Goal: Answer question/provide support

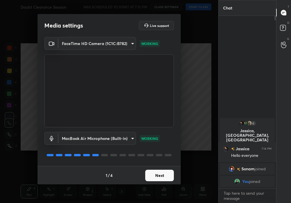
click at [152, 172] on button "Next" at bounding box center [159, 175] width 29 height 11
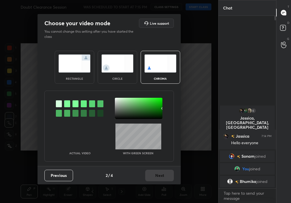
click at [122, 74] on div "circle" at bounding box center [118, 67] width 40 height 33
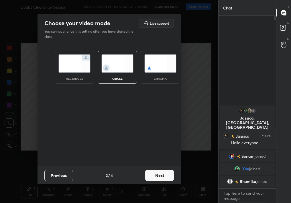
click at [159, 169] on div "Previous 2 / 4 Next" at bounding box center [109, 175] width 143 height 18
click at [165, 174] on button "Next" at bounding box center [159, 175] width 29 height 11
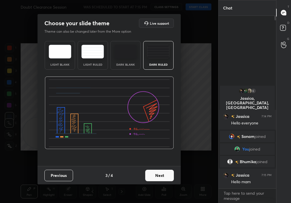
click at [165, 182] on div "Previous 3 / 4 Next" at bounding box center [109, 175] width 143 height 18
click at [160, 175] on button "Next" at bounding box center [159, 175] width 29 height 11
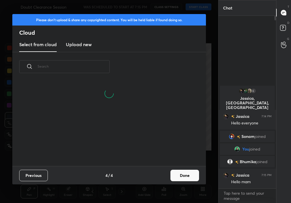
scroll to position [85, 184]
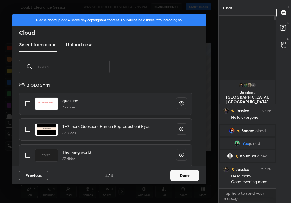
click at [181, 173] on button "Done" at bounding box center [185, 175] width 29 height 11
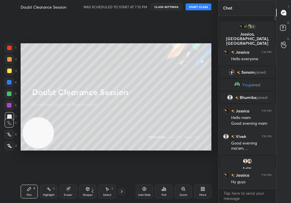
click at [194, 7] on button "START CLASS" at bounding box center [199, 6] width 26 height 7
drag, startPoint x: 276, startPoint y: 198, endPoint x: 275, endPoint y: 203, distance: 5.0
click at [275, 203] on div "Chat 6 Jassica, [PERSON_NAME], sanya & 6 others joined Jassica 7:14 PM Hello ev…" at bounding box center [255, 101] width 73 height 203
click at [13, 145] on div at bounding box center [9, 145] width 9 height 9
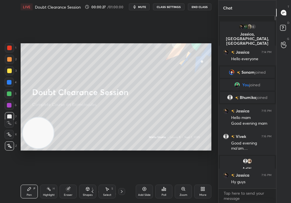
click at [11, 146] on icon at bounding box center [9, 146] width 5 height 4
click at [146, 192] on div "Add Slide" at bounding box center [144, 192] width 17 height 14
drag, startPoint x: 286, startPoint y: 192, endPoint x: 286, endPoint y: 199, distance: 6.6
click at [286, 198] on div "T Messages (T) D Doubts (D) G Raise Hand (G)" at bounding box center [283, 101] width 15 height 203
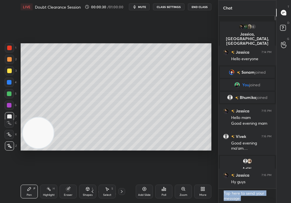
drag, startPoint x: 276, startPoint y: 187, endPoint x: 278, endPoint y: 193, distance: 6.4
click at [278, 193] on div "Chat 6 Jassica, [PERSON_NAME], sanya & 6 others joined Jassica 7:14 PM Hello ev…" at bounding box center [255, 101] width 73 height 203
click at [250, 193] on textarea at bounding box center [247, 196] width 48 height 14
click at [157, 194] on div "Poll" at bounding box center [163, 192] width 17 height 14
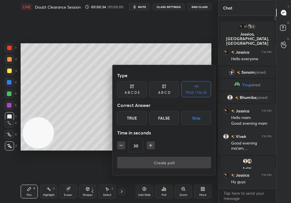
click at [141, 127] on div "Time in seconds" at bounding box center [164, 132] width 94 height 11
click at [134, 121] on div "True" at bounding box center [132, 118] width 30 height 14
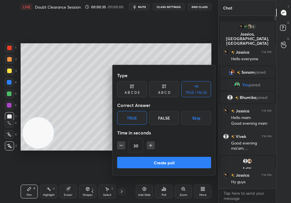
click at [156, 162] on button "Create poll" at bounding box center [164, 162] width 94 height 11
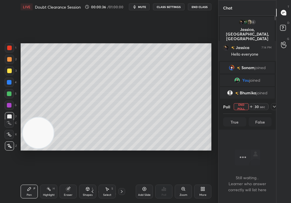
scroll to position [156, 56]
click at [272, 106] on icon at bounding box center [274, 106] width 5 height 5
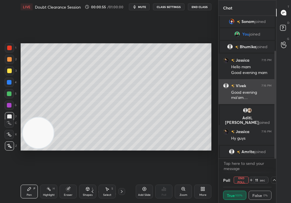
scroll to position [66, 0]
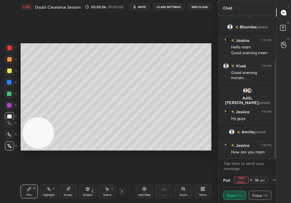
click at [274, 182] on div at bounding box center [274, 180] width 7 height 7
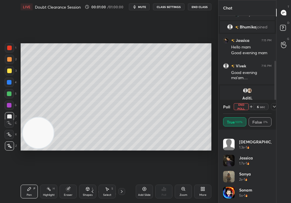
scroll to position [0, 0]
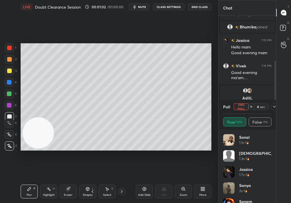
drag, startPoint x: 269, startPoint y: 156, endPoint x: 271, endPoint y: 203, distance: 46.5
click at [271, 203] on div "[PERSON_NAME] 1.1s • 1 [DEMOGRAPHIC_DATA] 1.3s • 1 Jassica 1.7s • 1 sanya 2s • …" at bounding box center [247, 168] width 48 height 69
drag, startPoint x: 272, startPoint y: 198, endPoint x: 273, endPoint y: 203, distance: 4.8
click at [273, 203] on div "[PERSON_NAME] 1.1s • 1 [DEMOGRAPHIC_DATA] 1.3s • 1 Jassica 1.7s • 1 sanya 2s • …" at bounding box center [248, 166] width 58 height 73
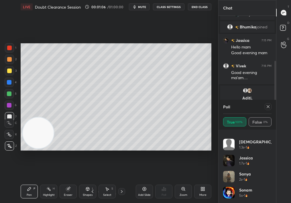
click at [268, 144] on div "[DEMOGRAPHIC_DATA] 1.3s • 1" at bounding box center [247, 147] width 48 height 16
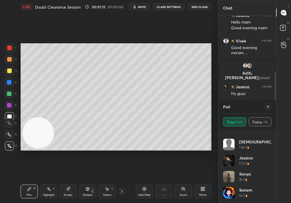
click at [267, 107] on icon at bounding box center [268, 106] width 5 height 5
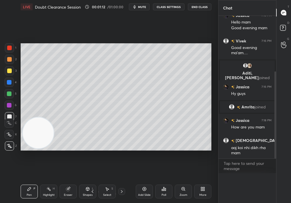
scroll to position [0, 0]
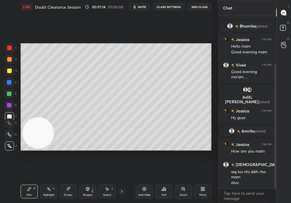
drag, startPoint x: 276, startPoint y: 188, endPoint x: 275, endPoint y: 203, distance: 15.2
click at [275, 203] on div "[PERSON_NAME] joined You joined [PERSON_NAME] joined Jassica 7:15 PM Hello mam …" at bounding box center [248, 109] width 58 height 187
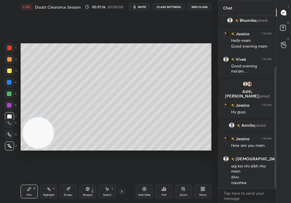
click at [186, 192] on div "Zoom" at bounding box center [183, 192] width 17 height 14
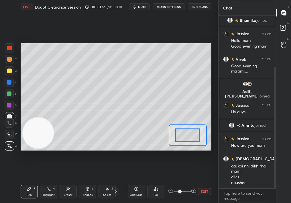
click at [186, 193] on span at bounding box center [182, 191] width 17 height 9
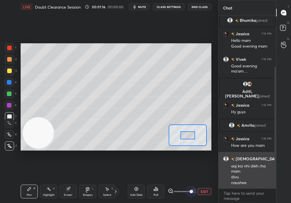
drag, startPoint x: 192, startPoint y: 194, endPoint x: 223, endPoint y: 188, distance: 31.8
click at [223, 188] on div "1 2 3 4 5 6 7 C X Z C X Z E E Erase all H H LIVE Doubt Clearance Session 00:01:…" at bounding box center [145, 101] width 291 height 203
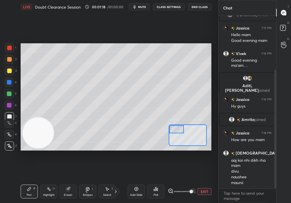
click at [155, 114] on div "Setting up your live class Poll for secs No correct answer Start poll" at bounding box center [116, 97] width 191 height 108
click at [86, 190] on icon at bounding box center [86, 191] width 5 height 5
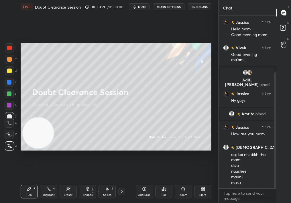
click at [144, 192] on div "Add Slide" at bounding box center [144, 192] width 17 height 14
click at [189, 193] on div "Zoom" at bounding box center [183, 192] width 17 height 14
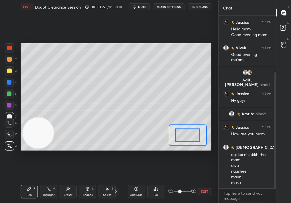
click at [188, 193] on span at bounding box center [182, 191] width 17 height 9
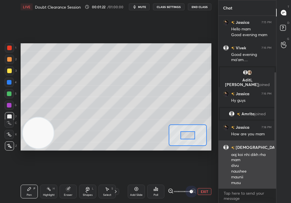
drag, startPoint x: 187, startPoint y: 193, endPoint x: 220, endPoint y: 188, distance: 33.4
click at [220, 188] on div "1 2 3 4 5 6 7 C X Z C X Z E E Erase all H H LIVE Doubt Clearance Session 00:01:…" at bounding box center [145, 101] width 291 height 203
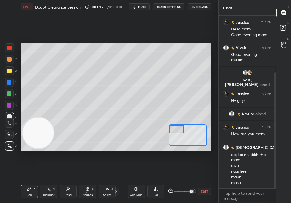
click at [166, 120] on div "Setting up your live class Poll for secs No correct answer Start poll" at bounding box center [116, 97] width 191 height 108
click at [86, 186] on div "Shapes L" at bounding box center [87, 192] width 17 height 14
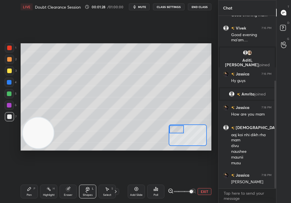
click at [22, 196] on div "Pen P" at bounding box center [29, 192] width 17 height 14
click at [24, 195] on div "Pen P" at bounding box center [29, 192] width 17 height 14
click at [9, 75] on div at bounding box center [9, 70] width 9 height 9
click at [8, 72] on div at bounding box center [9, 71] width 5 height 5
click at [9, 72] on div at bounding box center [9, 71] width 5 height 5
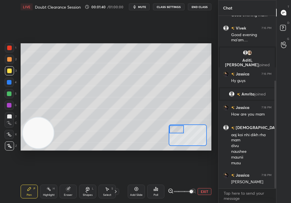
click at [9, 71] on div at bounding box center [9, 71] width 5 height 5
click at [8, 71] on div at bounding box center [9, 71] width 5 height 5
click at [9, 114] on div at bounding box center [9, 116] width 9 height 9
click at [9, 116] on div at bounding box center [9, 116] width 5 height 5
click at [9, 115] on div at bounding box center [9, 116] width 5 height 5
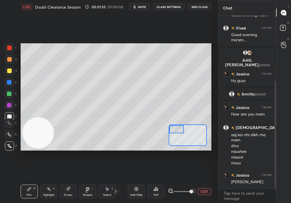
click at [7, 146] on icon at bounding box center [9, 146] width 5 height 4
click at [205, 192] on button "EXIT" at bounding box center [205, 191] width 14 height 7
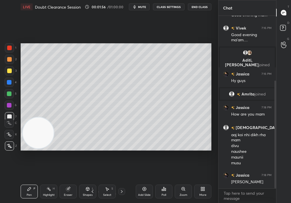
click at [206, 194] on div "More" at bounding box center [203, 195] width 7 height 3
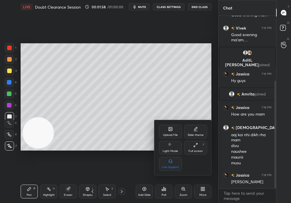
drag, startPoint x: 76, startPoint y: 106, endPoint x: 71, endPoint y: 70, distance: 35.6
click at [71, 71] on div at bounding box center [145, 101] width 291 height 203
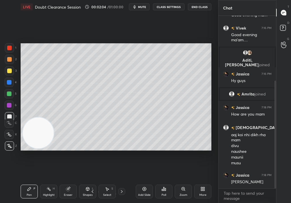
click at [204, 189] on icon at bounding box center [203, 189] width 5 height 5
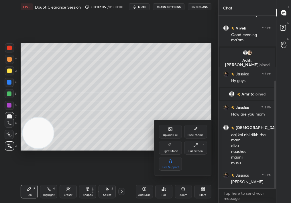
click at [168, 131] on div "Upload File" at bounding box center [170, 132] width 23 height 14
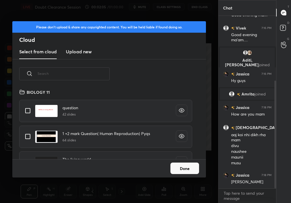
scroll to position [2, 3]
click at [75, 50] on h3 "Upload new" at bounding box center [79, 51] width 26 height 7
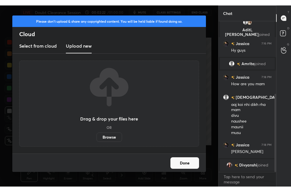
scroll to position [147, 0]
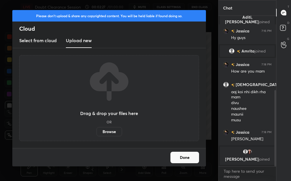
click at [192, 156] on button "Done" at bounding box center [185, 157] width 29 height 11
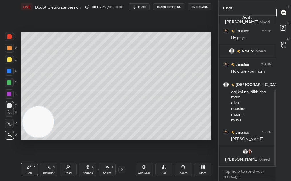
click at [203, 168] on icon at bounding box center [203, 167] width 1 height 1
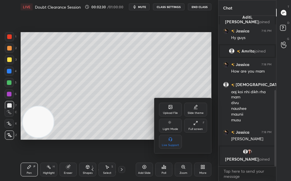
click at [195, 121] on icon at bounding box center [196, 123] width 5 height 5
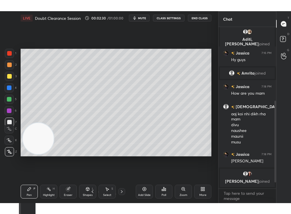
scroll to position [2, 2]
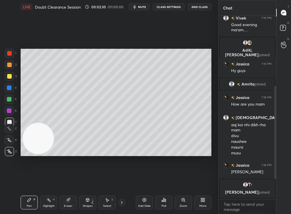
type textarea "x"
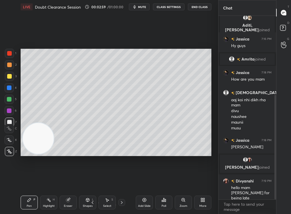
scroll to position [153, 0]
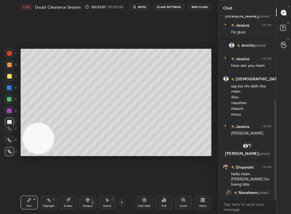
click at [144, 198] on icon at bounding box center [144, 200] width 5 height 5
click at [204, 195] on div "Add Slide Poll Zoom More" at bounding box center [174, 202] width 76 height 32
click at [206, 197] on div "More" at bounding box center [202, 203] width 17 height 14
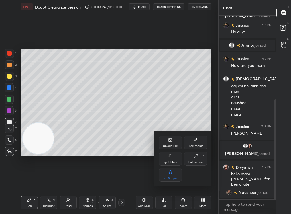
click at [172, 145] on div "Upload File" at bounding box center [170, 146] width 15 height 3
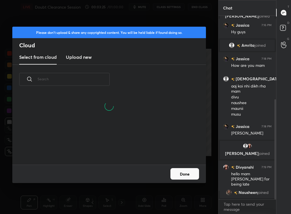
click at [75, 78] on input "text" at bounding box center [74, 79] width 72 height 24
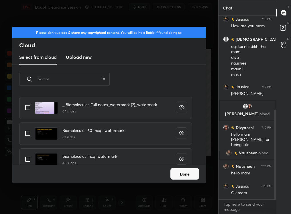
scroll to position [26, 0]
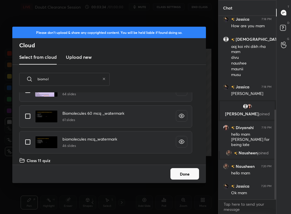
type input "biomol"
click at [30, 118] on input "grid" at bounding box center [28, 116] width 12 height 12
checkbox input "true"
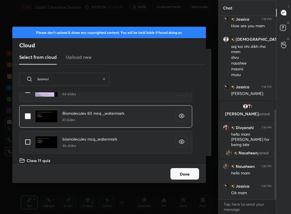
scroll to position [53, 0]
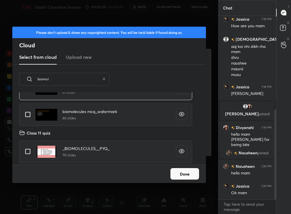
click at [169, 166] on div "Done" at bounding box center [109, 174] width 194 height 18
click at [176, 172] on button "Done" at bounding box center [185, 173] width 29 height 11
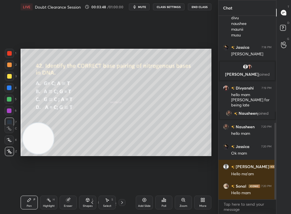
scroll to position [257, 0]
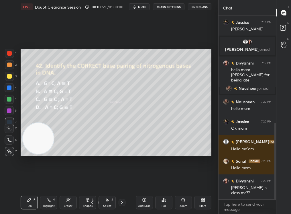
click at [8, 51] on div at bounding box center [9, 53] width 5 height 5
click at [166, 196] on div "Poll" at bounding box center [163, 203] width 17 height 14
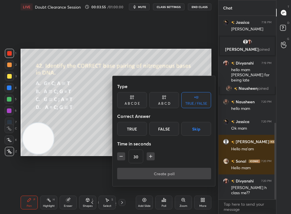
click at [159, 99] on div "A B C D" at bounding box center [164, 100] width 30 height 16
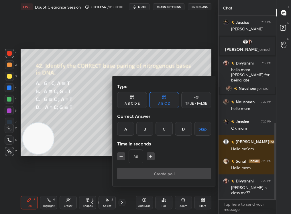
click at [163, 128] on div "C" at bounding box center [164, 129] width 17 height 14
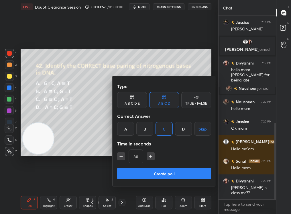
click at [169, 171] on button "Create poll" at bounding box center [164, 173] width 94 height 11
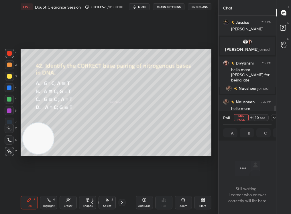
scroll to position [2, 2]
click at [274, 116] on icon at bounding box center [274, 117] width 5 height 5
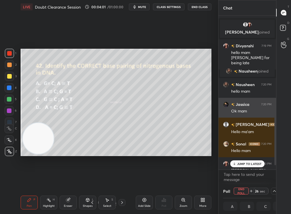
scroll to position [0, 2]
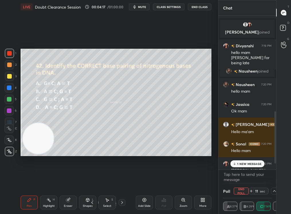
click at [258, 164] on p "1 NEW MESSAGE" at bounding box center [249, 163] width 24 height 3
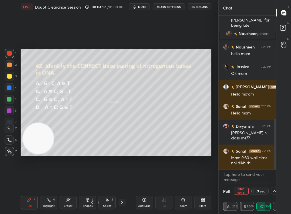
click at [272, 191] on icon at bounding box center [274, 191] width 5 height 5
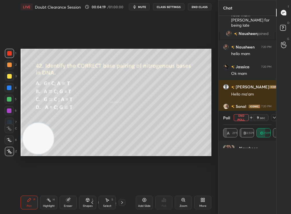
scroll to position [2, 2]
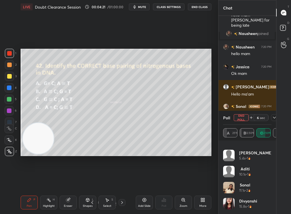
click at [271, 120] on div "6 sec" at bounding box center [263, 117] width 29 height 7
click at [271, 117] on div at bounding box center [274, 117] width 7 height 7
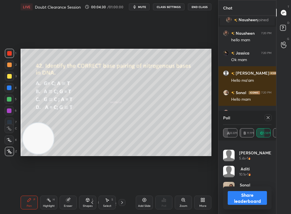
click at [245, 199] on button "Share leaderboard" at bounding box center [247, 198] width 39 height 14
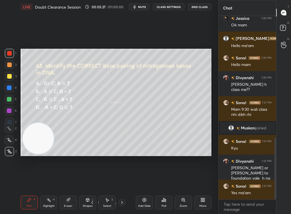
scroll to position [364, 0]
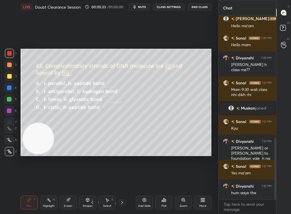
click at [6, 52] on div at bounding box center [9, 53] width 9 height 9
click at [9, 71] on div "2" at bounding box center [11, 65] width 12 height 11
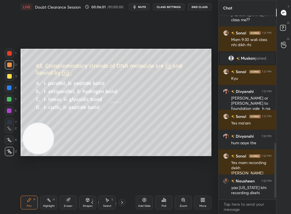
scroll to position [439, 0]
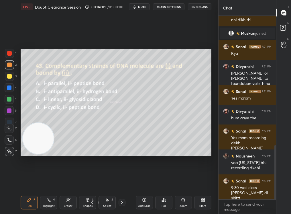
click at [111, 202] on div "Select S" at bounding box center [107, 203] width 17 height 14
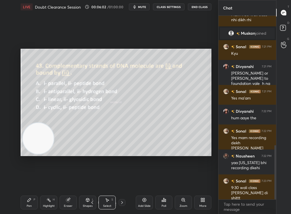
drag, startPoint x: 117, startPoint y: 103, endPoint x: 144, endPoint y: 120, distance: 31.8
click at [144, 120] on div "0 ° Undo Copy Duplicate Duplicate to new slide Delete" at bounding box center [116, 103] width 191 height 108
click at [115, 199] on div "Select S" at bounding box center [107, 203] width 17 height 14
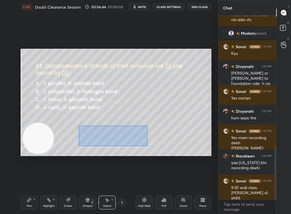
drag, startPoint x: 79, startPoint y: 126, endPoint x: 190, endPoint y: 157, distance: 115.8
click at [190, 157] on div "0 ° Undo Copy Duplicate Duplicate to new slide Delete Setting up your live clas…" at bounding box center [116, 102] width 196 height 177
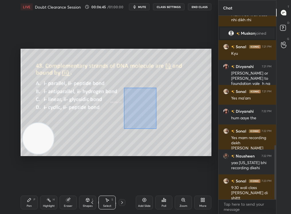
drag, startPoint x: 124, startPoint y: 88, endPoint x: 161, endPoint y: 125, distance: 52.1
click at [159, 130] on div "0 ° Undo Copy Duplicate Duplicate to new slide Delete" at bounding box center [116, 103] width 191 height 108
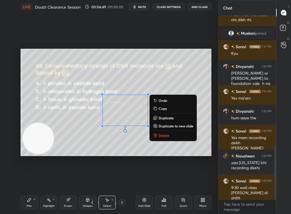
click at [157, 137] on icon at bounding box center [155, 135] width 5 height 5
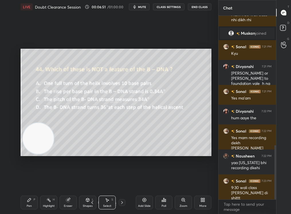
click at [31, 196] on div "Pen P" at bounding box center [29, 203] width 17 height 14
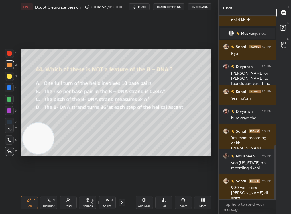
click at [9, 53] on div at bounding box center [9, 53] width 5 height 5
click at [105, 200] on icon at bounding box center [107, 200] width 5 height 5
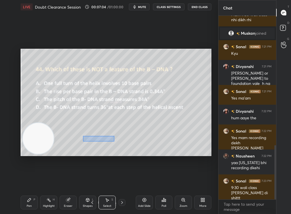
drag, startPoint x: 84, startPoint y: 136, endPoint x: 161, endPoint y: 160, distance: 80.5
click at [161, 160] on div "0 ° Undo Copy Duplicate Duplicate to new slide Delete Setting up your live clas…" at bounding box center [116, 102] width 196 height 177
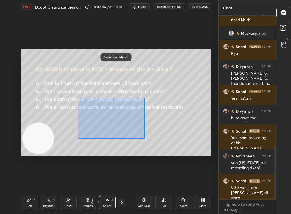
drag, startPoint x: 78, startPoint y: 97, endPoint x: 174, endPoint y: 135, distance: 103.0
click at [172, 138] on div "0 ° Undo Copy Duplicate Duplicate to new slide Delete" at bounding box center [116, 103] width 191 height 108
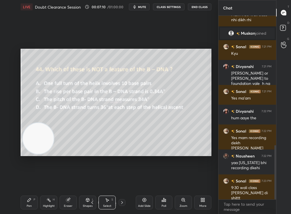
click at [23, 203] on div "Pen P" at bounding box center [29, 203] width 17 height 14
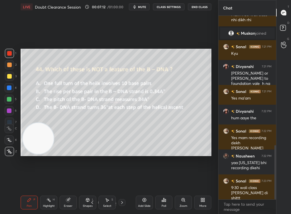
click at [9, 65] on div at bounding box center [9, 65] width 5 height 5
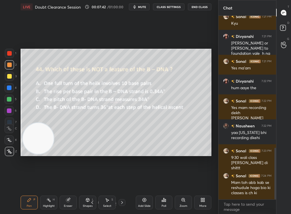
scroll to position [489, 0]
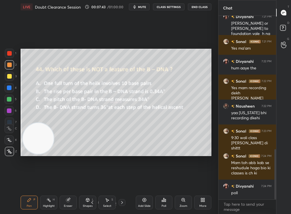
click at [108, 200] on icon at bounding box center [107, 199] width 3 height 3
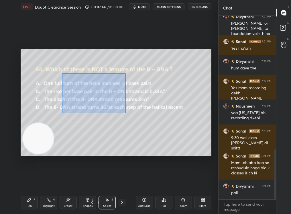
drag, startPoint x: 62, startPoint y: 73, endPoint x: 208, endPoint y: 159, distance: 169.6
click at [208, 159] on div "0 ° Undo Copy Duplicate Duplicate to new slide Delete Setting up your live clas…" at bounding box center [116, 102] width 196 height 177
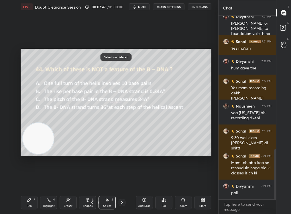
click at [31, 199] on icon at bounding box center [29, 200] width 5 height 5
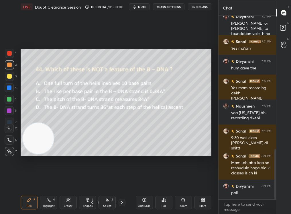
click at [169, 200] on div "Poll" at bounding box center [163, 203] width 17 height 14
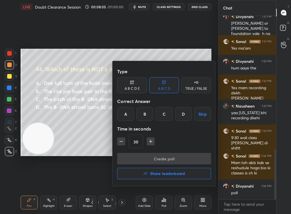
click at [145, 116] on div "B" at bounding box center [144, 114] width 17 height 14
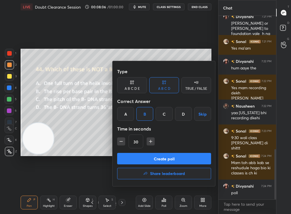
click at [151, 157] on button "Create poll" at bounding box center [164, 158] width 94 height 11
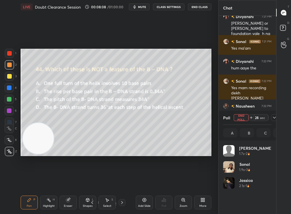
scroll to position [2, 2]
click at [276, 114] on div at bounding box center [274, 117] width 7 height 7
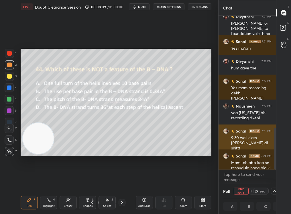
scroll to position [518, 0]
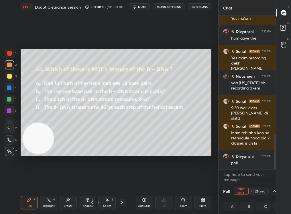
click at [272, 189] on icon at bounding box center [274, 191] width 5 height 5
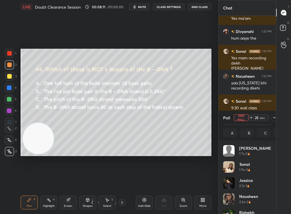
scroll to position [11, 0]
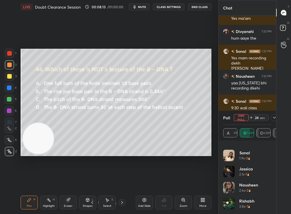
click at [274, 118] on icon at bounding box center [274, 118] width 3 height 2
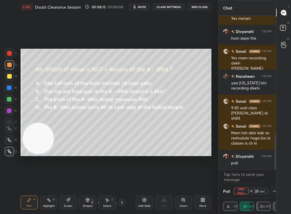
scroll to position [0, 0]
click at [274, 194] on div at bounding box center [274, 191] width 7 height 7
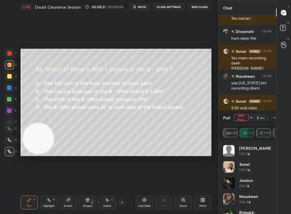
scroll to position [11, 0]
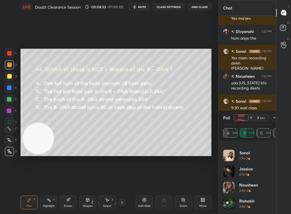
click at [272, 118] on div at bounding box center [274, 117] width 7 height 7
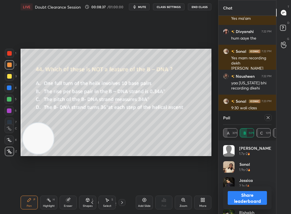
click at [270, 121] on div "Poll" at bounding box center [247, 118] width 48 height 14
click at [269, 117] on icon at bounding box center [268, 117] width 5 height 5
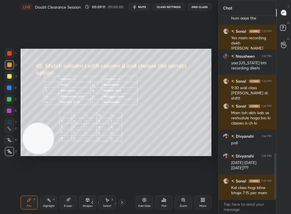
click at [106, 200] on icon at bounding box center [107, 199] width 3 height 3
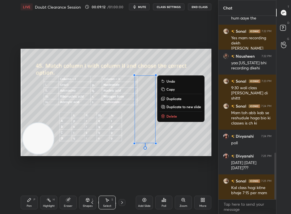
drag, startPoint x: 110, startPoint y: 74, endPoint x: 186, endPoint y: 167, distance: 119.2
click at [186, 167] on div "0 ° Undo Copy Duplicate Duplicate to new slide Delete Setting up your live clas…" at bounding box center [116, 102] width 196 height 177
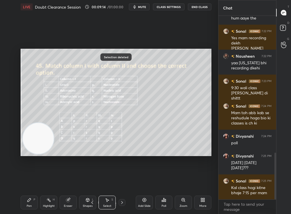
click at [31, 203] on div "Pen" at bounding box center [29, 205] width 5 height 3
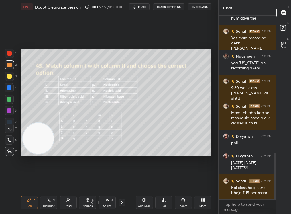
click at [4, 81] on div "1 2 3 4 5 6 7 C X Z C X Z E E Erase all H H" at bounding box center [9, 103] width 18 height 108
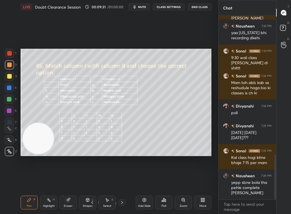
click at [139, 160] on div "Setting up your live class Poll for secs No correct answer Start poll" at bounding box center [116, 102] width 196 height 177
click at [139, 159] on div "Setting up your live class Poll for secs No correct answer Start poll" at bounding box center [116, 102] width 196 height 177
click at [104, 203] on div "Select" at bounding box center [107, 205] width 8 height 3
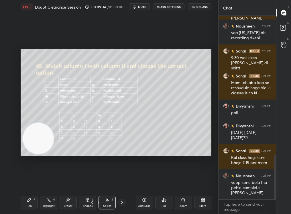
click at [30, 200] on icon at bounding box center [29, 199] width 3 height 3
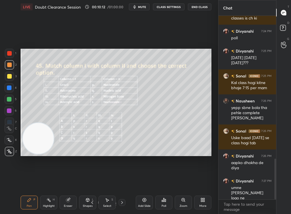
scroll to position [649, 0]
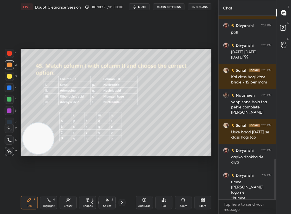
click at [165, 194] on div "Poll" at bounding box center [163, 202] width 17 height 32
click at [167, 202] on div "Poll" at bounding box center [163, 203] width 17 height 14
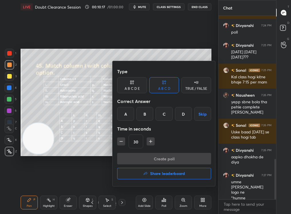
click at [169, 114] on div "C" at bounding box center [164, 114] width 17 height 14
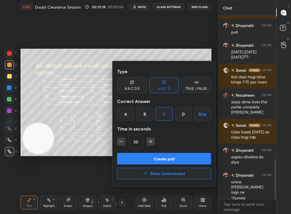
click at [167, 158] on button "Create poll" at bounding box center [164, 158] width 94 height 11
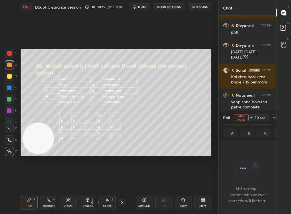
scroll to position [2, 2]
click at [273, 118] on icon at bounding box center [274, 117] width 5 height 5
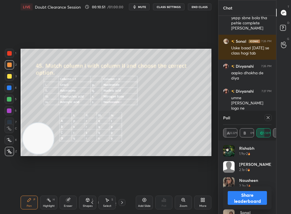
scroll to position [624, 0]
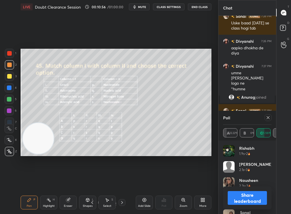
click at [268, 117] on icon at bounding box center [268, 117] width 5 height 5
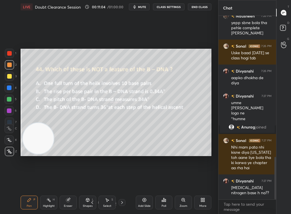
scroll to position [608, 0]
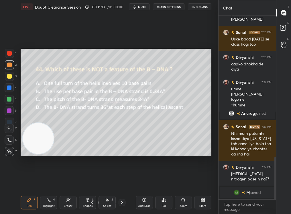
click at [146, 203] on div "Add Slide" at bounding box center [144, 205] width 13 height 3
click at [34, 203] on div "Pen P" at bounding box center [29, 203] width 17 height 14
click at [11, 149] on div at bounding box center [9, 151] width 9 height 9
click at [110, 160] on div "Setting up your live class Poll for secs No correct answer Start poll" at bounding box center [116, 102] width 196 height 177
click at [113, 157] on div "Setting up your live class Poll for secs No correct answer Start poll" at bounding box center [116, 102] width 196 height 177
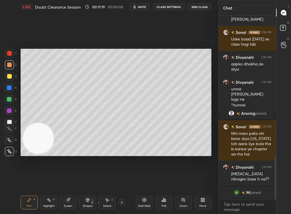
click at [119, 158] on div "Setting up your live class Poll for secs No correct answer Start poll" at bounding box center [116, 102] width 196 height 177
click at [111, 157] on div "Setting up your live class Poll for secs No correct answer Start poll" at bounding box center [116, 102] width 196 height 177
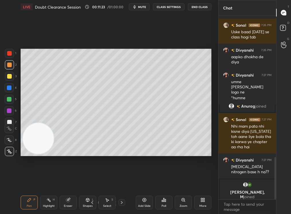
click at [79, 156] on div "Setting up your live class Poll for secs No correct answer Start poll" at bounding box center [116, 102] width 196 height 177
click at [9, 72] on div "1 2 3 4 5 6 7" at bounding box center [11, 89] width 12 height 80
click at [9, 74] on div at bounding box center [9, 76] width 9 height 9
drag, startPoint x: 46, startPoint y: 203, endPoint x: 49, endPoint y: 207, distance: 5.3
click at [50, 203] on div "Highlight H" at bounding box center [48, 203] width 17 height 14
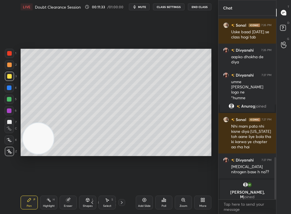
click at [50, 190] on div "LIVE Doubt Clearance Session 00:11:33 / 01:00:00 mute CLASS SETTINGS End Class …" at bounding box center [116, 107] width 196 height 214
click at [30, 203] on div "Pen P" at bounding box center [29, 203] width 17 height 14
click at [29, 203] on div "Pen P" at bounding box center [29, 203] width 17 height 14
click at [6, 56] on div at bounding box center [9, 53] width 9 height 9
click at [8, 56] on div at bounding box center [9, 53] width 9 height 9
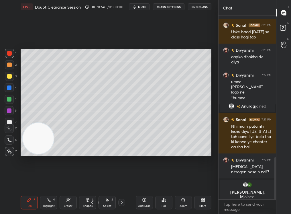
click at [11, 67] on div at bounding box center [9, 64] width 9 height 9
drag, startPoint x: 8, startPoint y: 65, endPoint x: 8, endPoint y: 67, distance: 2.9
click at [7, 68] on div at bounding box center [9, 64] width 9 height 9
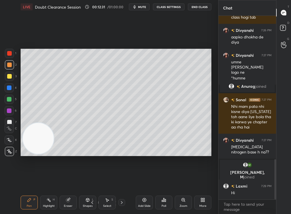
scroll to position [655, 0]
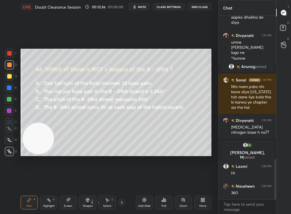
click at [49, 203] on div "Highlight H" at bounding box center [48, 203] width 17 height 14
click at [45, 203] on div "Highlight H" at bounding box center [48, 203] width 17 height 14
click at [32, 203] on div "Pen P Highlight H Eraser Shapes L Select S 48 / 67 Add Slide Poll Zoom More" at bounding box center [116, 202] width 191 height 23
click at [31, 203] on div "Pen P Highlight H Eraser Shapes L Select S 48 / 67 Add Slide Poll Zoom More" at bounding box center [116, 202] width 191 height 23
click at [29, 200] on icon at bounding box center [29, 199] width 3 height 3
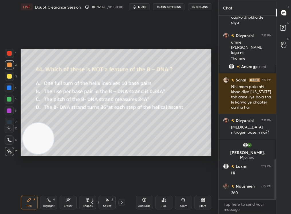
click at [29, 200] on icon at bounding box center [29, 200] width 5 height 5
click at [144, 197] on div "Add Slide" at bounding box center [144, 203] width 17 height 14
click at [25, 202] on div "Pen P" at bounding box center [29, 203] width 17 height 14
click at [24, 203] on div "Pen P" at bounding box center [29, 203] width 17 height 14
click at [9, 78] on div at bounding box center [9, 76] width 9 height 9
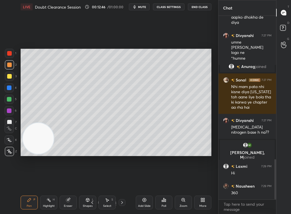
click at [10, 78] on div at bounding box center [9, 76] width 5 height 5
click at [7, 67] on div at bounding box center [9, 64] width 9 height 9
click at [8, 67] on div at bounding box center [9, 64] width 9 height 9
click at [156, 156] on div "Setting up your live class Poll for secs No correct answer Start poll" at bounding box center [116, 102] width 196 height 177
click at [146, 163] on div "Setting up your live class Poll for secs No correct answer Start poll" at bounding box center [116, 102] width 196 height 177
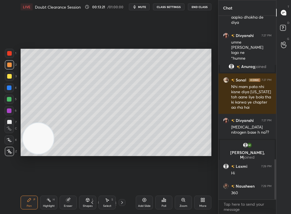
click at [153, 162] on div "Setting up your live class Poll for secs No correct answer Start poll" at bounding box center [116, 102] width 196 height 177
click at [156, 158] on div "Setting up your live class Poll for secs No correct answer Start poll" at bounding box center [116, 102] width 196 height 177
click at [105, 203] on div "Select S" at bounding box center [107, 203] width 17 height 14
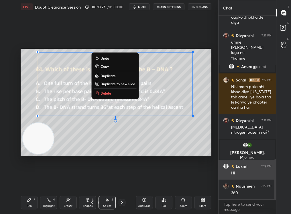
drag, startPoint x: 58, startPoint y: 73, endPoint x: 223, endPoint y: 175, distance: 193.6
click at [224, 175] on div "1 2 3 4 5 6 7 C X Z C X Z E E Erase all H H LIVE Doubt Clearance Session 00:13:…" at bounding box center [145, 107] width 291 height 214
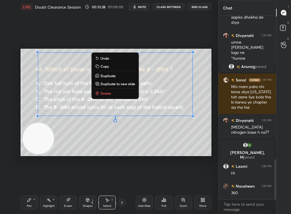
click at [110, 95] on p "Delete" at bounding box center [106, 93] width 11 height 5
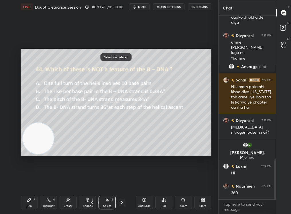
click at [28, 201] on icon at bounding box center [29, 199] width 3 height 3
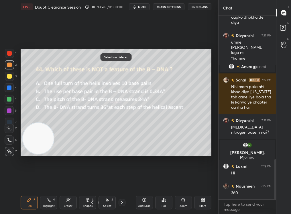
click at [26, 200] on div "Pen P" at bounding box center [29, 203] width 17 height 14
click at [7, 101] on div at bounding box center [9, 99] width 9 height 9
click at [9, 99] on div at bounding box center [9, 99] width 5 height 5
click at [10, 69] on div "2" at bounding box center [11, 65] width 12 height 11
click at [9, 69] on div at bounding box center [9, 64] width 9 height 9
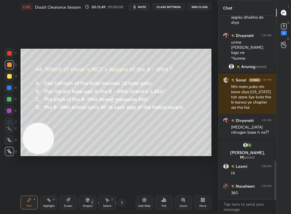
scroll to position [684, 0]
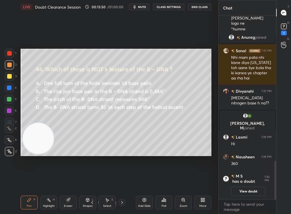
click at [122, 199] on div at bounding box center [122, 202] width 7 height 7
click at [121, 201] on icon at bounding box center [122, 202] width 5 height 5
click at [244, 190] on button "View doubt" at bounding box center [248, 191] width 34 height 9
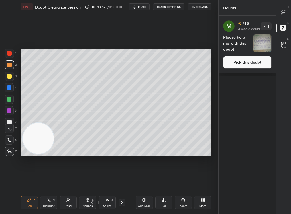
click at [246, 69] on button "Pick this doubt" at bounding box center [247, 62] width 48 height 13
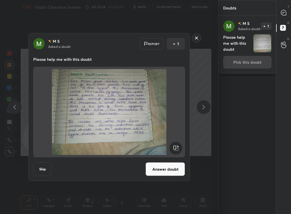
click at [163, 170] on button "Answer doubt" at bounding box center [166, 169] width 40 height 14
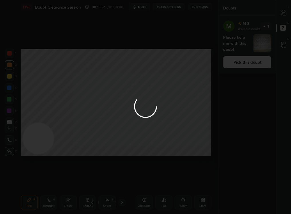
click at [285, 15] on div at bounding box center [145, 107] width 291 height 214
click at [283, 15] on div at bounding box center [145, 107] width 291 height 214
click at [279, 16] on div at bounding box center [145, 107] width 291 height 214
click at [278, 16] on div at bounding box center [145, 107] width 291 height 214
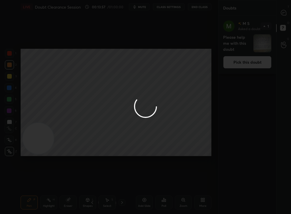
click at [278, 15] on div at bounding box center [145, 107] width 291 height 214
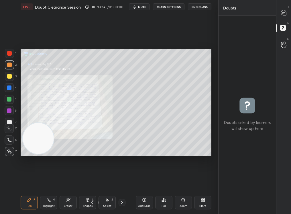
click at [276, 18] on div "grid" at bounding box center [248, 115] width 58 height 198
click at [279, 14] on div at bounding box center [283, 12] width 11 height 10
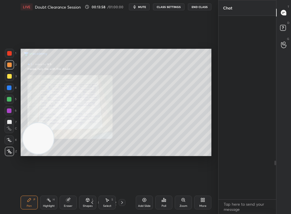
scroll to position [182, 56]
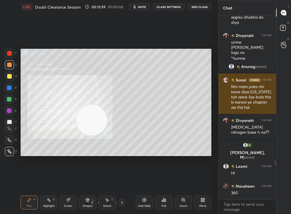
drag, startPoint x: 87, startPoint y: 117, endPoint x: 231, endPoint y: 86, distance: 147.3
click at [233, 86] on div "1 2 3 4 5 6 7 C X Z C X Z E E Erase all H H LIVE Doubt Clearance Session 00:13:…" at bounding box center [145, 107] width 291 height 214
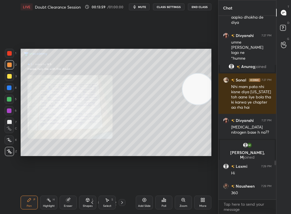
click at [179, 203] on div "Zoom" at bounding box center [183, 203] width 17 height 14
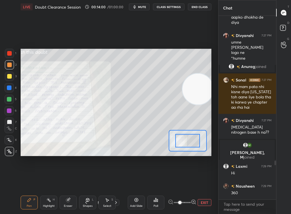
click at [181, 203] on span at bounding box center [179, 202] width 3 height 3
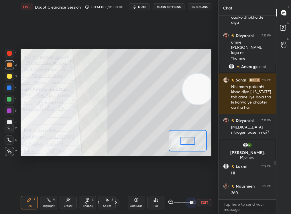
drag, startPoint x: 184, startPoint y: 204, endPoint x: 203, endPoint y: 199, distance: 19.9
click at [203, 198] on div "Add Slide Poll EXIT" at bounding box center [170, 202] width 84 height 32
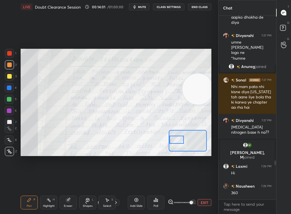
drag, startPoint x: 188, startPoint y: 141, endPoint x: 175, endPoint y: 140, distance: 13.5
click at [175, 140] on div at bounding box center [176, 140] width 15 height 8
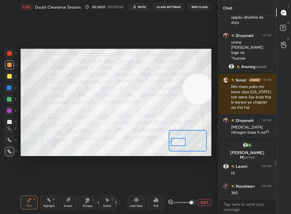
click at [182, 140] on div at bounding box center [178, 142] width 15 height 8
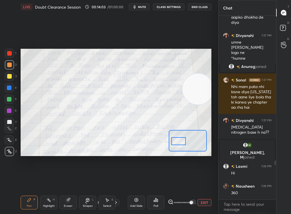
drag, startPoint x: 182, startPoint y: 139, endPoint x: 184, endPoint y: 142, distance: 3.4
click at [184, 142] on div at bounding box center [178, 141] width 15 height 8
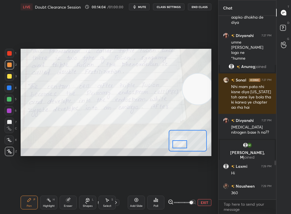
click at [29, 202] on icon at bounding box center [29, 200] width 5 height 5
click at [207, 203] on button "EXIT" at bounding box center [205, 202] width 14 height 7
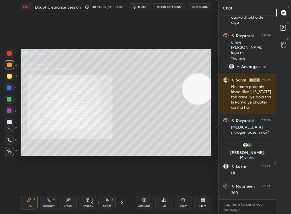
click at [8, 55] on div at bounding box center [9, 53] width 9 height 9
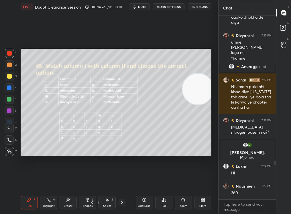
click at [141, 9] on button "mute" at bounding box center [139, 6] width 21 height 7
click at [122, 202] on icon at bounding box center [122, 202] width 5 height 5
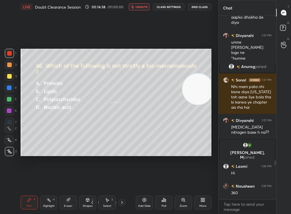
click at [123, 203] on icon at bounding box center [122, 202] width 5 height 5
click at [10, 68] on div at bounding box center [9, 64] width 9 height 9
click at [11, 67] on div at bounding box center [9, 64] width 9 height 9
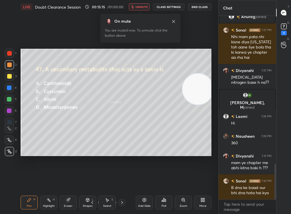
scroll to position [767, 0]
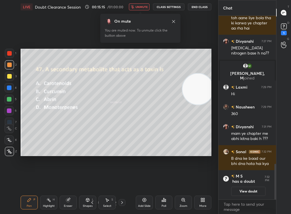
click at [144, 8] on span "unmute" at bounding box center [142, 7] width 12 height 4
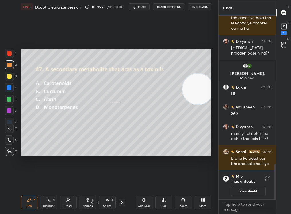
click at [122, 203] on div at bounding box center [122, 202] width 7 height 7
click at [122, 203] on icon at bounding box center [122, 202] width 5 height 5
click at [122, 202] on icon at bounding box center [122, 202] width 5 height 5
click at [122, 201] on icon at bounding box center [122, 202] width 5 height 5
click at [122, 202] on icon at bounding box center [122, 202] width 2 height 3
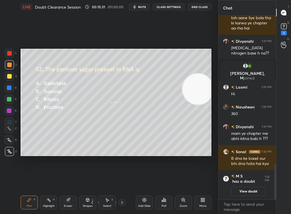
click at [123, 202] on icon at bounding box center [122, 202] width 5 height 5
click at [92, 202] on icon at bounding box center [92, 202] width 5 height 5
click at [165, 203] on div "Poll" at bounding box center [164, 205] width 5 height 3
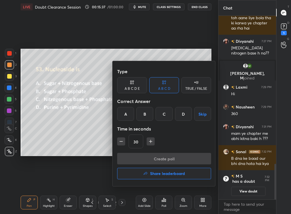
click at [127, 115] on div "A" at bounding box center [125, 114] width 17 height 14
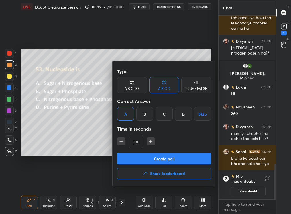
click at [142, 155] on button "Create poll" at bounding box center [164, 158] width 94 height 11
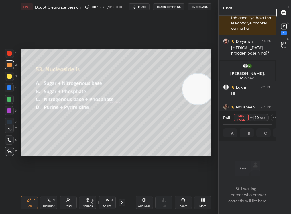
scroll to position [2, 2]
click at [285, 32] on div "1" at bounding box center [284, 33] width 6 height 5
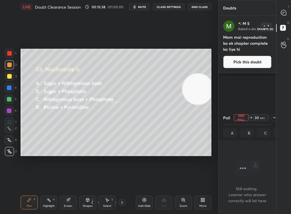
click at [248, 60] on button "Pick this doubt" at bounding box center [247, 62] width 48 height 13
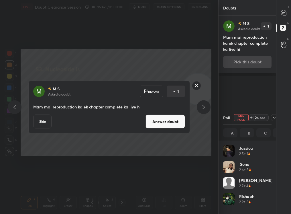
scroll to position [67, 47]
drag, startPoint x: 195, startPoint y: 86, endPoint x: 209, endPoint y: 68, distance: 22.8
click at [208, 68] on div "M S Asked a doubt Report 1 Mam mai reproduction ka ek chapter complete ka liye …" at bounding box center [109, 107] width 219 height 214
click at [170, 121] on button "Answer doubt" at bounding box center [166, 122] width 40 height 14
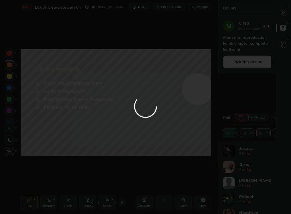
click at [278, 24] on div at bounding box center [145, 107] width 291 height 214
click at [281, 12] on div at bounding box center [145, 107] width 291 height 214
click at [283, 12] on div at bounding box center [145, 107] width 291 height 214
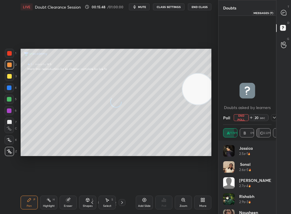
click at [284, 12] on icon at bounding box center [284, 13] width 6 height 6
click at [286, 13] on icon at bounding box center [283, 12] width 5 height 5
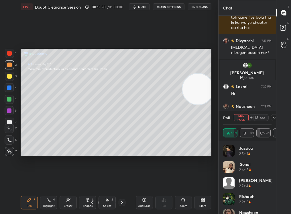
click at [93, 203] on icon at bounding box center [92, 202] width 5 height 5
click at [273, 116] on icon at bounding box center [274, 117] width 5 height 5
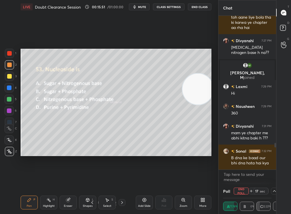
scroll to position [0, 0]
click at [270, 186] on div "Poll End Poll 13 sec" at bounding box center [247, 191] width 48 height 14
click at [270, 190] on div "13 sec" at bounding box center [263, 191] width 29 height 7
click at [271, 192] on div "12 sec" at bounding box center [263, 191] width 29 height 7
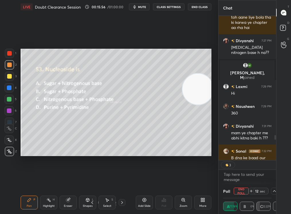
click at [272, 190] on div at bounding box center [274, 191] width 7 height 7
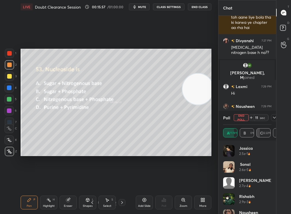
scroll to position [67, 47]
click at [271, 115] on div "Poll End Poll 11 sec A 77.78% B 0% C 22.22% D 0%" at bounding box center [248, 126] width 58 height 30
click at [244, 117] on button "End Poll" at bounding box center [241, 117] width 15 height 7
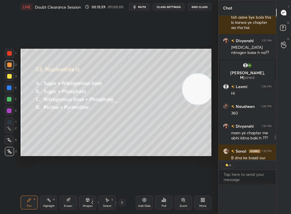
scroll to position [0, 2]
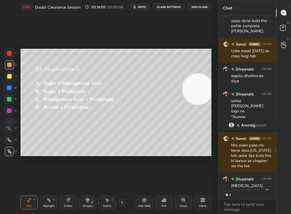
click at [121, 203] on icon at bounding box center [122, 202] width 5 height 5
click at [122, 202] on icon at bounding box center [122, 202] width 5 height 5
drag, startPoint x: 10, startPoint y: 66, endPoint x: 9, endPoint y: 71, distance: 5.6
click at [9, 72] on div "1 2 3 4 5 6 7" at bounding box center [11, 89] width 12 height 80
click at [6, 79] on div at bounding box center [9, 76] width 9 height 9
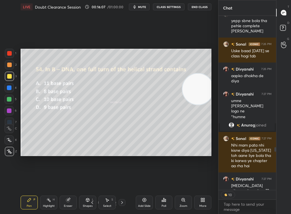
click at [108, 203] on div "Select" at bounding box center [107, 205] width 8 height 3
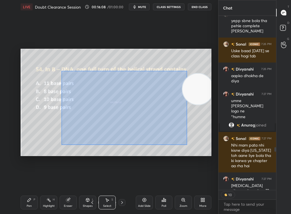
drag, startPoint x: 67, startPoint y: 72, endPoint x: 207, endPoint y: 157, distance: 163.3
click at [207, 158] on div "0 ° Undo Copy Duplicate Duplicate to new slide Delete Setting up your live clas…" at bounding box center [116, 102] width 196 height 177
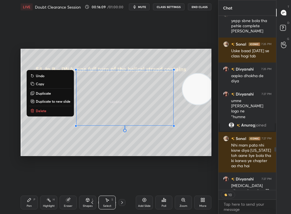
click at [46, 114] on button "Delete" at bounding box center [50, 110] width 43 height 7
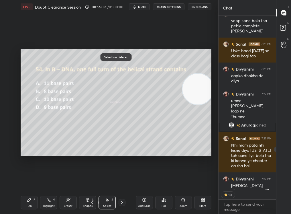
click at [26, 196] on div "Pen P" at bounding box center [29, 203] width 17 height 14
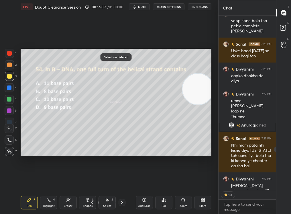
click at [26, 200] on div "Pen P" at bounding box center [29, 203] width 17 height 14
click at [28, 199] on icon at bounding box center [29, 200] width 5 height 5
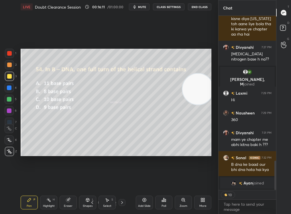
click at [162, 203] on div "Poll" at bounding box center [164, 205] width 5 height 3
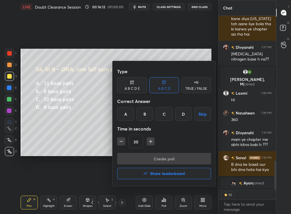
click at [162, 115] on div "C" at bounding box center [164, 114] width 17 height 14
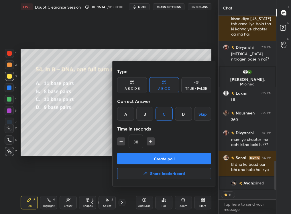
click at [153, 155] on button "Create poll" at bounding box center [164, 158] width 94 height 11
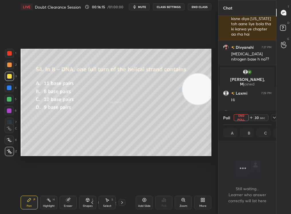
click at [274, 118] on icon at bounding box center [274, 117] width 5 height 5
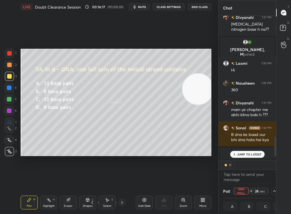
drag, startPoint x: 275, startPoint y: 154, endPoint x: 277, endPoint y: 178, distance: 24.1
click at [277, 178] on div "Chat [PERSON_NAME] joined [PERSON_NAME] 7:27 PM Nhi mam pata nhi kisne diya [US…" at bounding box center [255, 107] width 73 height 214
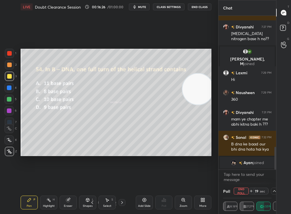
click at [109, 203] on div "Select" at bounding box center [107, 205] width 8 height 3
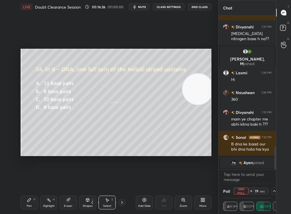
click at [111, 203] on div "Select S" at bounding box center [107, 203] width 17 height 14
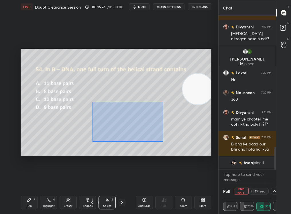
drag, startPoint x: 124, startPoint y: 118, endPoint x: 209, endPoint y: 172, distance: 100.5
click at [210, 172] on div "0 ° Undo Copy Duplicate Duplicate to new slide Delete Setting up your live clas…" at bounding box center [116, 102] width 196 height 177
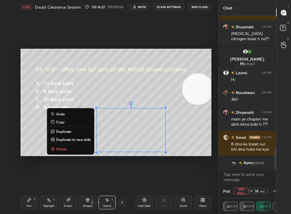
click at [72, 149] on button "Delete" at bounding box center [70, 148] width 43 height 7
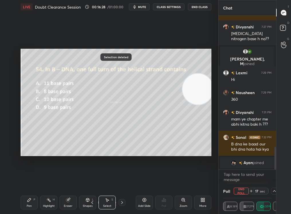
click at [23, 203] on div "Pen P" at bounding box center [29, 203] width 17 height 14
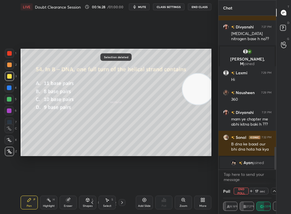
click at [24, 203] on div "Pen P" at bounding box center [29, 203] width 17 height 14
click at [15, 68] on div "2" at bounding box center [11, 64] width 12 height 9
click at [10, 66] on div at bounding box center [9, 64] width 9 height 9
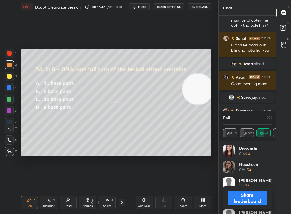
click at [249, 198] on button "Share leaderboard" at bounding box center [247, 198] width 39 height 14
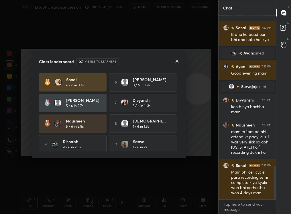
click at [177, 61] on icon at bounding box center [177, 61] width 5 height 5
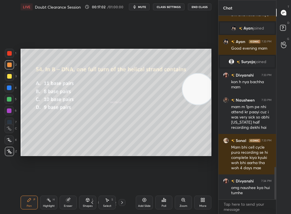
click at [121, 202] on icon at bounding box center [122, 202] width 5 height 5
click at [162, 201] on icon at bounding box center [164, 200] width 5 height 5
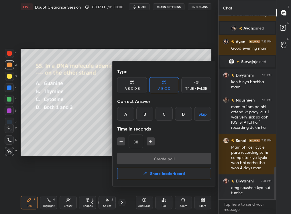
click at [148, 115] on div "B" at bounding box center [144, 114] width 17 height 14
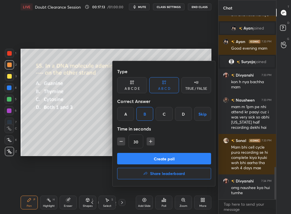
click at [159, 156] on button "Create poll" at bounding box center [164, 158] width 94 height 11
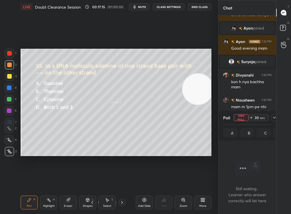
click at [272, 119] on div at bounding box center [274, 117] width 7 height 7
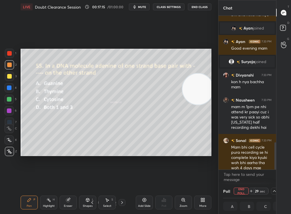
click at [274, 119] on div at bounding box center [274, 93] width 3 height 154
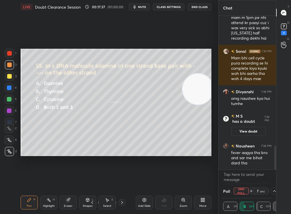
click at [274, 190] on icon at bounding box center [274, 191] width 5 height 5
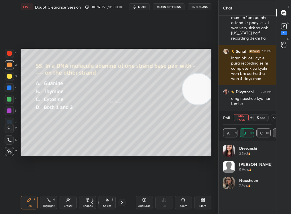
click at [242, 119] on button "End Poll" at bounding box center [241, 117] width 15 height 7
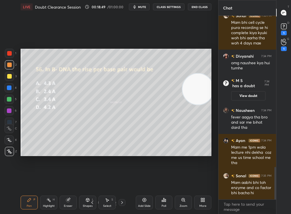
scroll to position [859, 0]
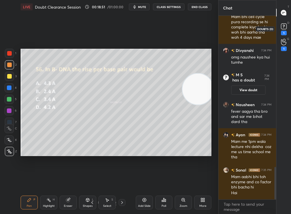
click at [279, 31] on div "1" at bounding box center [283, 29] width 11 height 10
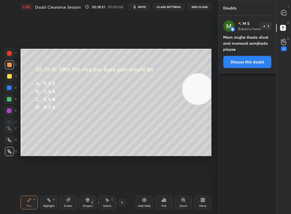
click at [241, 52] on h4 "Mam mujhe thoda dicot and monocot samjhado please" at bounding box center [247, 43] width 48 height 18
click at [241, 65] on button "Discuss this doubt" at bounding box center [247, 62] width 48 height 13
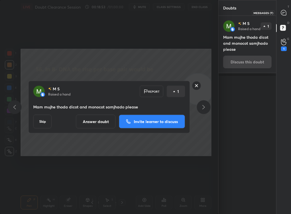
click at [288, 11] on div at bounding box center [283, 12] width 11 height 10
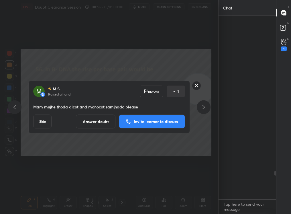
scroll to position [182, 56]
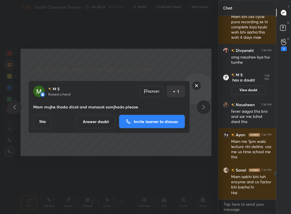
click at [193, 87] on rect at bounding box center [196, 85] width 9 height 9
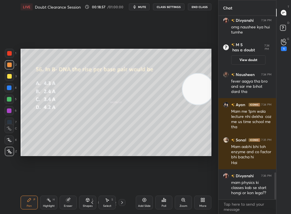
scroll to position [1069, 0]
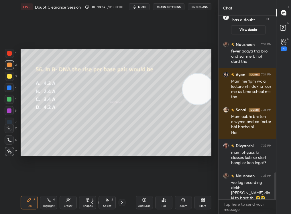
click at [24, 203] on div "Pen P" at bounding box center [29, 203] width 17 height 14
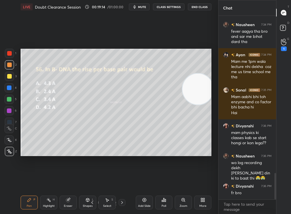
click at [145, 198] on icon at bounding box center [144, 200] width 5 height 5
click at [27, 194] on div "Pen P Highlight H Eraser Shapes L Select S 65 / 71 Add Slide Poll Zoom More" at bounding box center [116, 202] width 191 height 23
click at [204, 203] on div "More" at bounding box center [202, 203] width 17 height 14
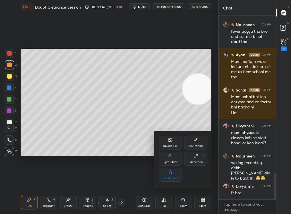
click at [199, 143] on div "Slide theme" at bounding box center [195, 143] width 23 height 14
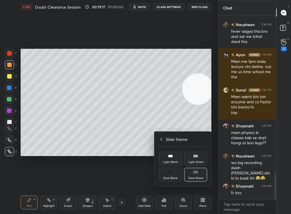
click at [175, 177] on div "Dark Blank" at bounding box center [170, 178] width 14 height 3
click at [161, 199] on div at bounding box center [145, 107] width 291 height 214
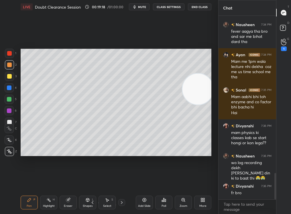
click at [161, 200] on div "Poll" at bounding box center [163, 203] width 17 height 14
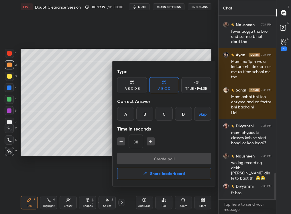
click at [146, 203] on div at bounding box center [145, 107] width 291 height 214
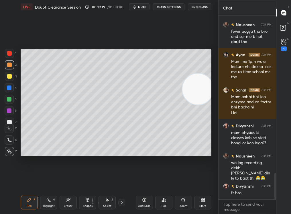
click at [144, 203] on div "Type A B C D E A B C D TRUE / FALSE Correct Answer A B C D Skip Time in seconds…" at bounding box center [145, 107] width 291 height 214
click at [144, 201] on icon at bounding box center [144, 200] width 5 height 5
click at [9, 151] on icon at bounding box center [9, 151] width 5 height 3
click at [8, 73] on div at bounding box center [9, 76] width 9 height 9
click at [9, 72] on div at bounding box center [9, 76] width 9 height 9
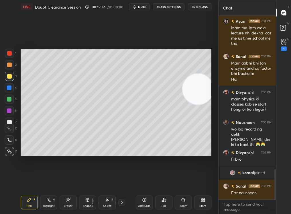
scroll to position [943, 0]
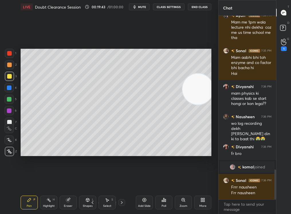
click at [11, 154] on div at bounding box center [9, 151] width 9 height 9
click at [11, 153] on div at bounding box center [9, 151] width 9 height 9
click at [65, 201] on div "Eraser" at bounding box center [68, 203] width 17 height 14
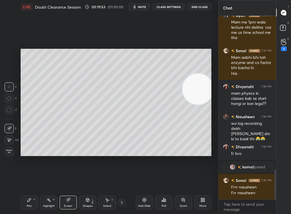
click at [28, 201] on icon at bounding box center [29, 200] width 5 height 5
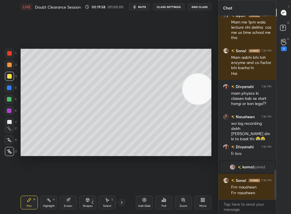
click at [73, 201] on div "Eraser" at bounding box center [68, 203] width 17 height 14
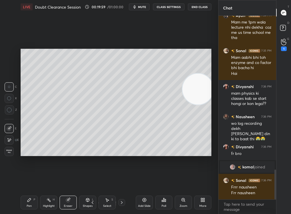
click at [29, 203] on div "Pen P" at bounding box center [29, 203] width 17 height 14
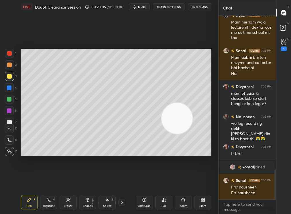
drag, startPoint x: 186, startPoint y: 108, endPoint x: 164, endPoint y: 130, distance: 31.0
click at [163, 130] on video at bounding box center [177, 118] width 31 height 31
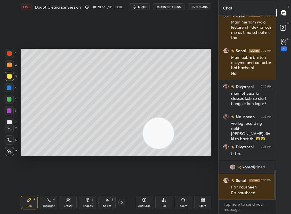
scroll to position [973, 0]
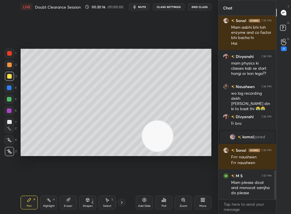
drag, startPoint x: 158, startPoint y: 124, endPoint x: 159, endPoint y: 158, distance: 34.1
click at [159, 159] on div "Setting up your live class Poll for secs No correct answer Start poll" at bounding box center [116, 102] width 196 height 177
drag, startPoint x: 91, startPoint y: 150, endPoint x: 11, endPoint y: 161, distance: 81.4
click at [9, 161] on div "1 2 3 4 5 6 7 C X Z C X Z E E Erase all H H LIVE Doubt Clearance Session 00:20:…" at bounding box center [107, 107] width 214 height 214
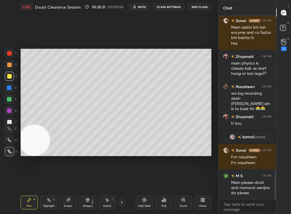
click at [5, 79] on div at bounding box center [9, 76] width 9 height 9
click at [8, 85] on div at bounding box center [9, 87] width 9 height 9
click at [8, 121] on div at bounding box center [9, 122] width 5 height 5
click at [8, 122] on div "C" at bounding box center [11, 127] width 12 height 11
click at [9, 134] on div "X" at bounding box center [11, 138] width 12 height 11
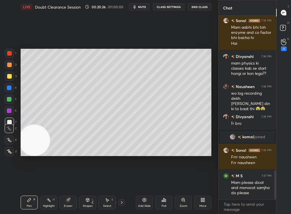
click at [8, 140] on icon at bounding box center [9, 140] width 5 height 4
click at [9, 58] on div "1" at bounding box center [10, 54] width 11 height 11
click at [9, 52] on div at bounding box center [9, 53] width 5 height 5
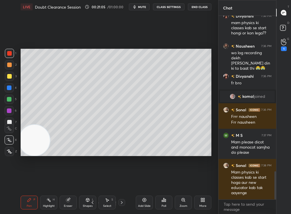
click at [142, 200] on icon at bounding box center [144, 200] width 5 height 5
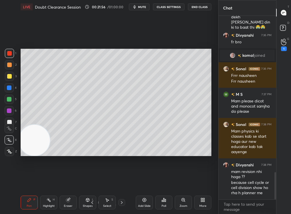
scroll to position [1062, 0]
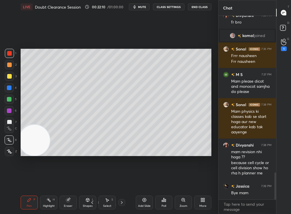
click at [197, 9] on button "End Class" at bounding box center [200, 6] width 24 height 7
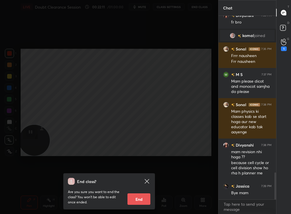
click at [144, 195] on button "End" at bounding box center [139, 198] width 23 height 11
type textarea "x"
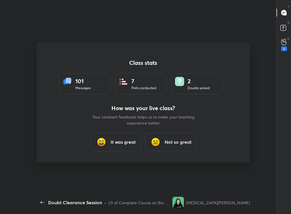
scroll to position [0, 0]
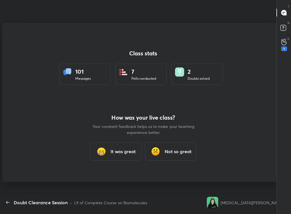
click at [7, 8] on h4 "Doubt Clearance Session" at bounding box center [25, 6] width 46 height 5
